Goal: Navigation & Orientation: Find specific page/section

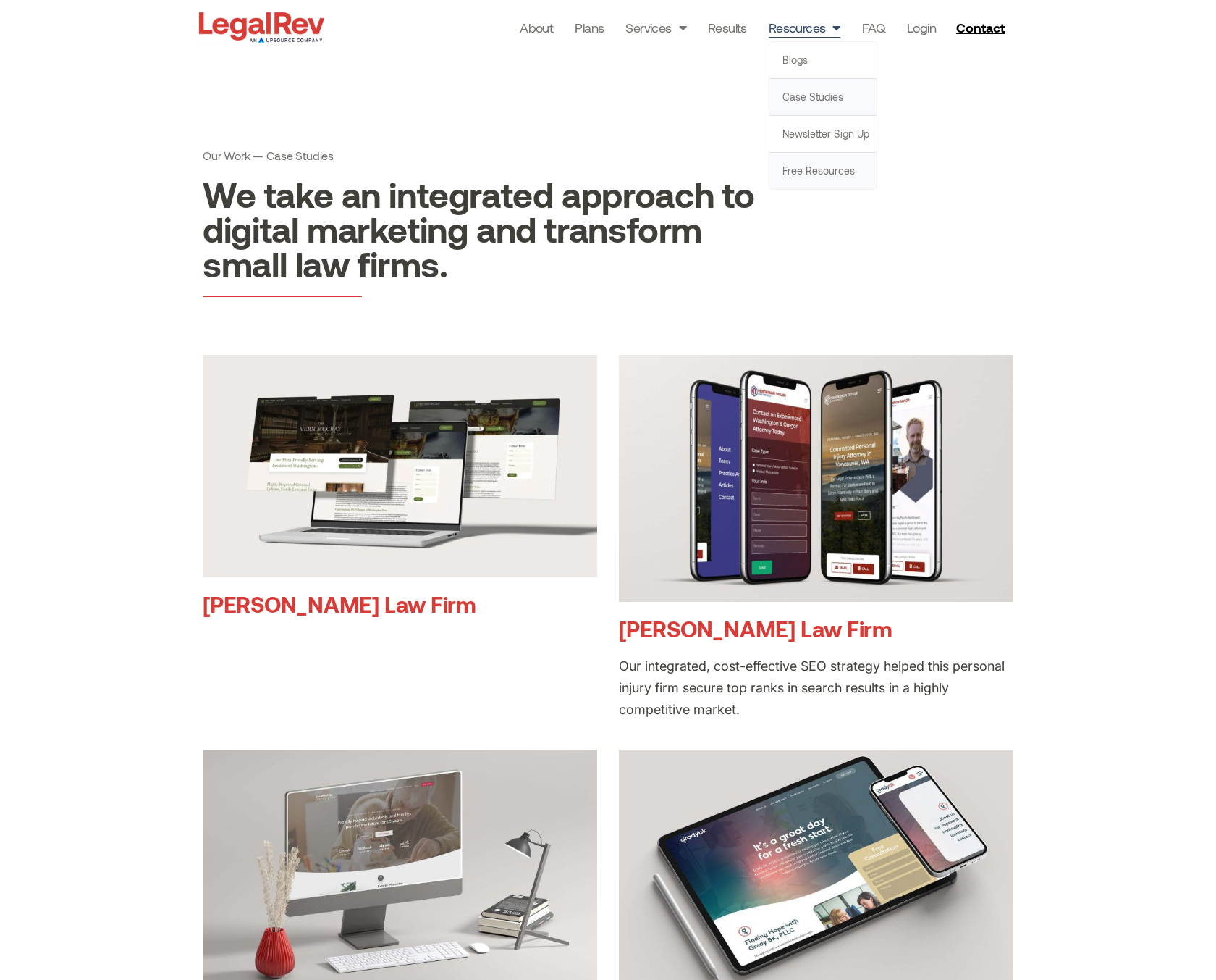
click at [826, 170] on link "Free Resources" at bounding box center [823, 170] width 107 height 36
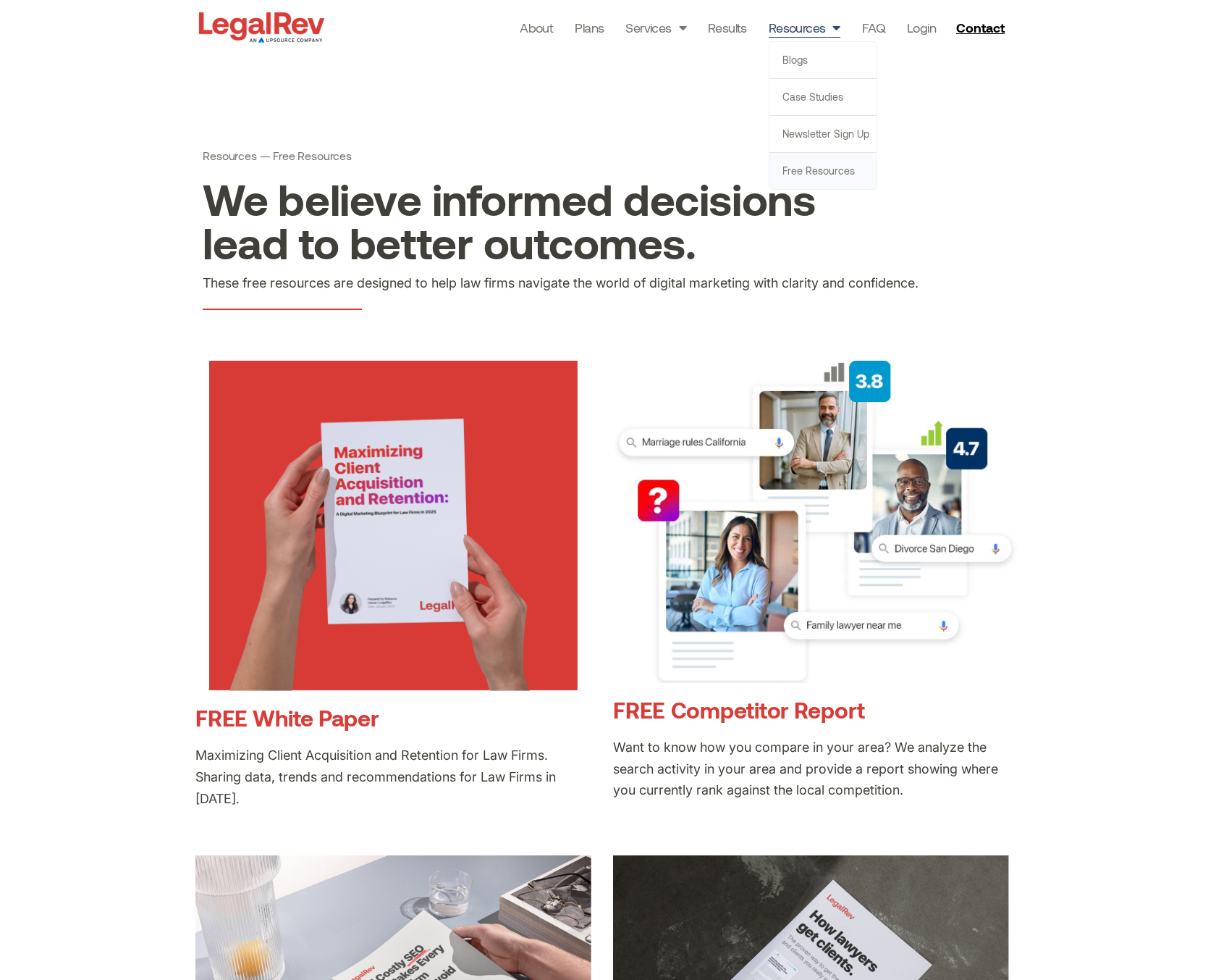
click at [827, 167] on link "Free Resources" at bounding box center [823, 170] width 107 height 36
click at [537, 30] on link "About" at bounding box center [536, 28] width 33 height 21
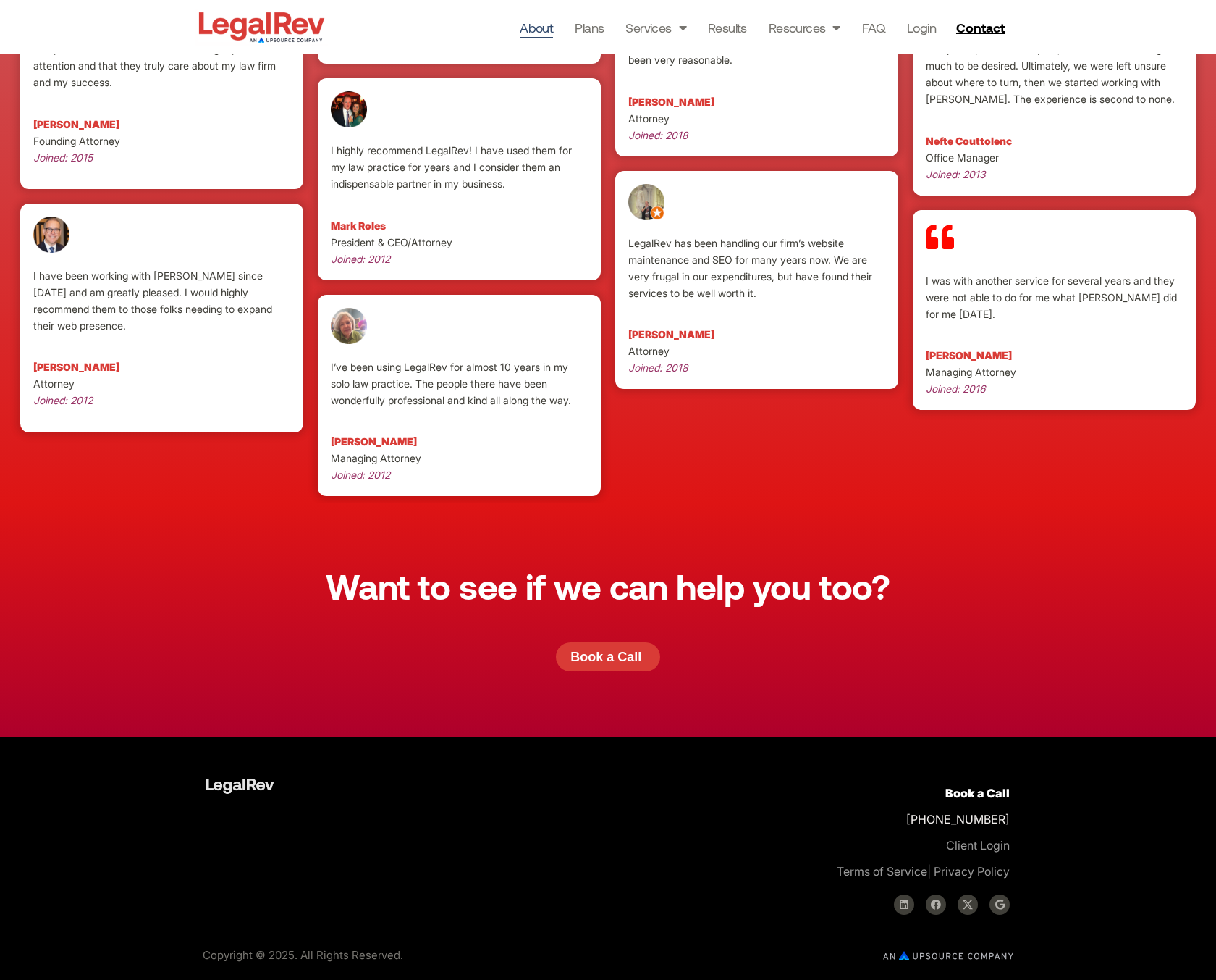
scroll to position [3618, 0]
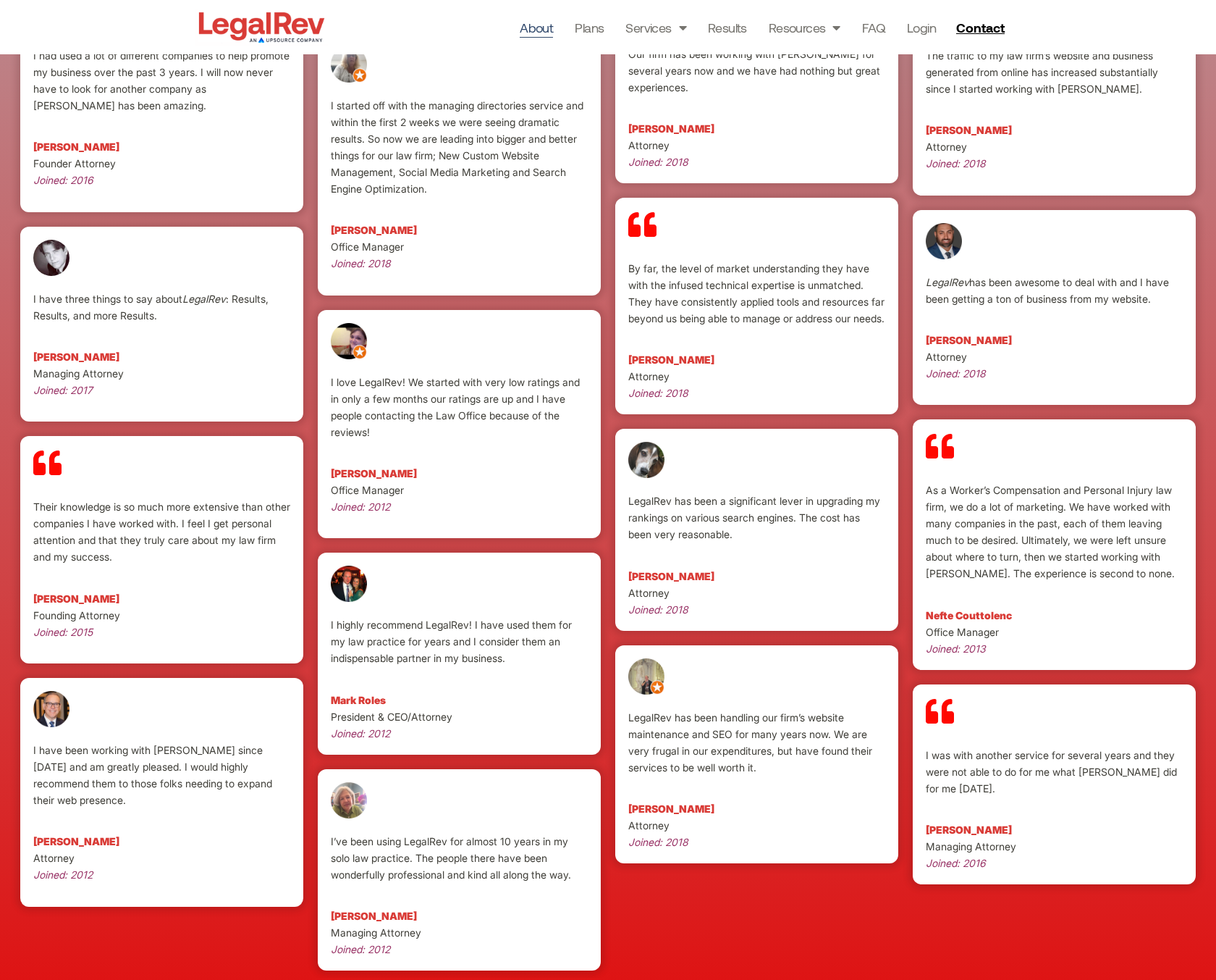
scroll to position [3140, 0]
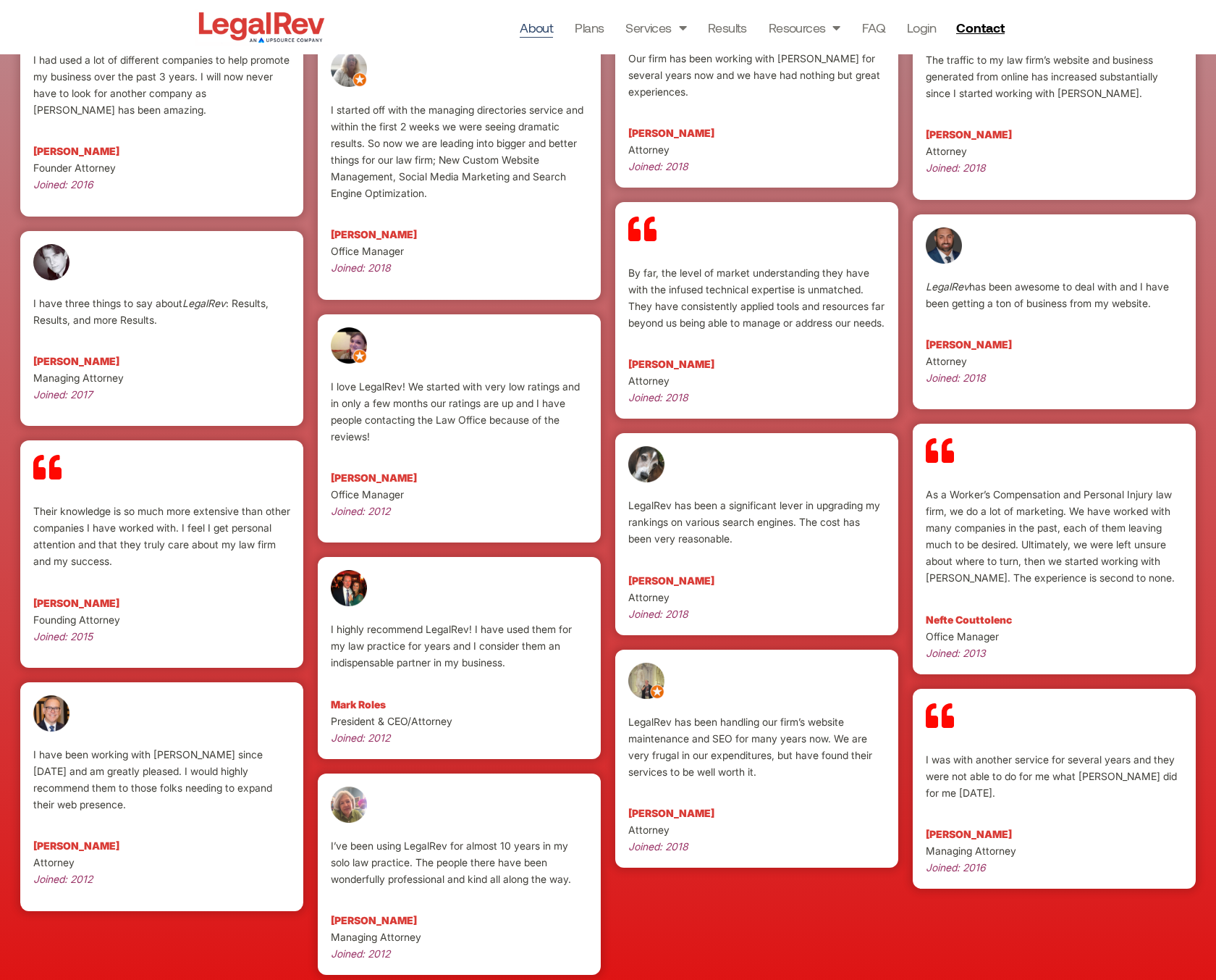
click at [538, 24] on link "About" at bounding box center [536, 28] width 33 height 21
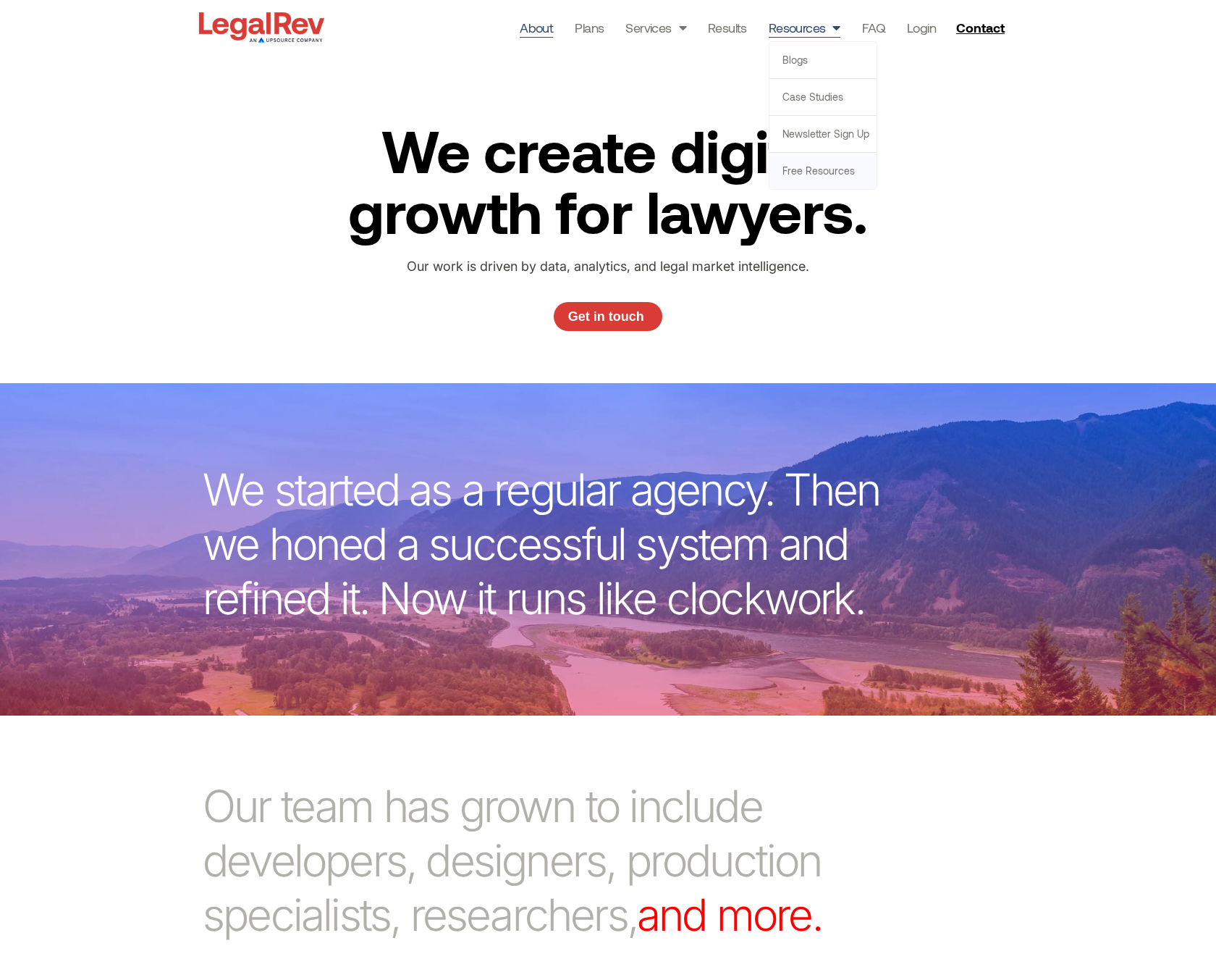
click at [816, 175] on link "Free Resources" at bounding box center [823, 170] width 107 height 36
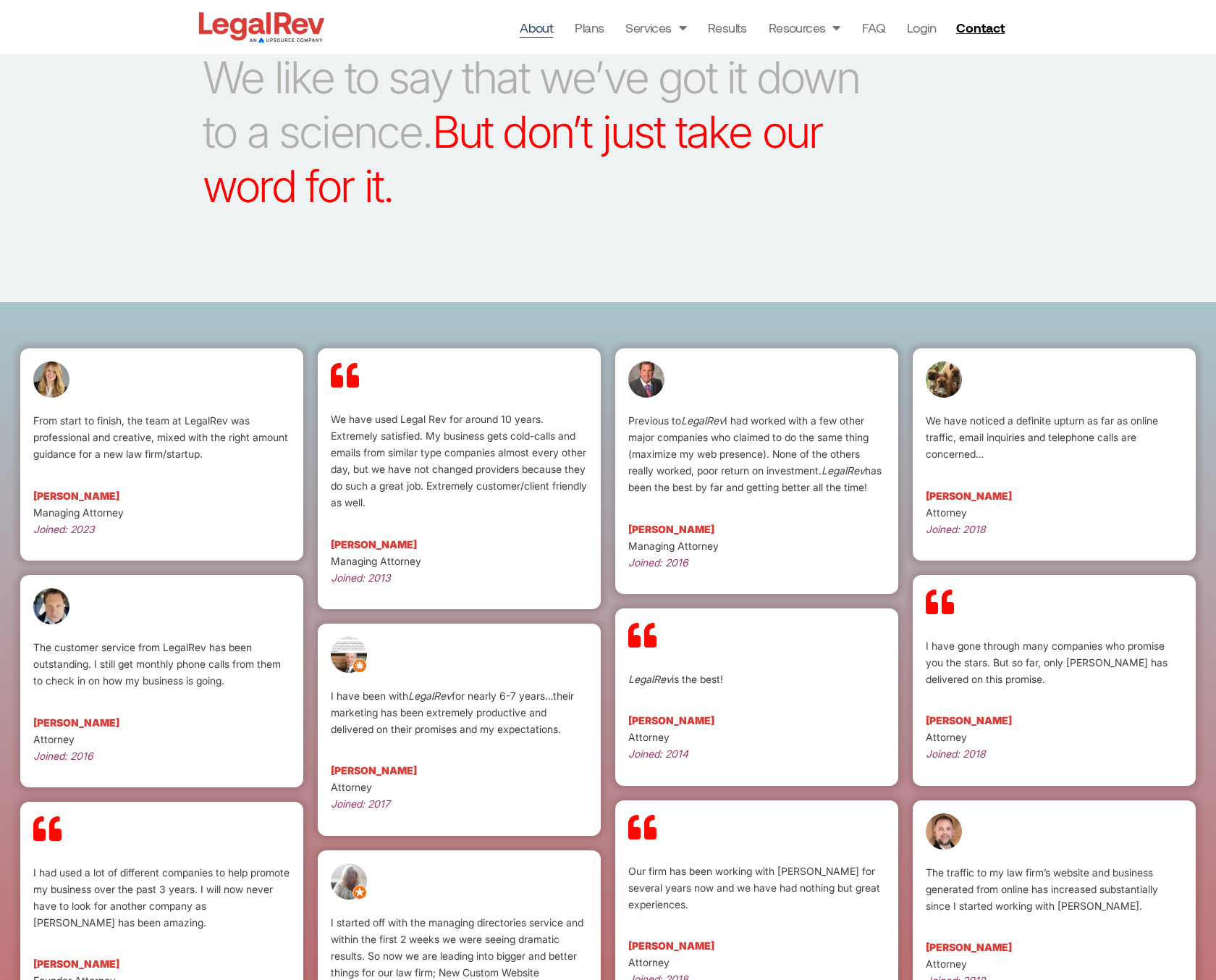
scroll to position [2369, 0]
